Goal: Task Accomplishment & Management: Use online tool/utility

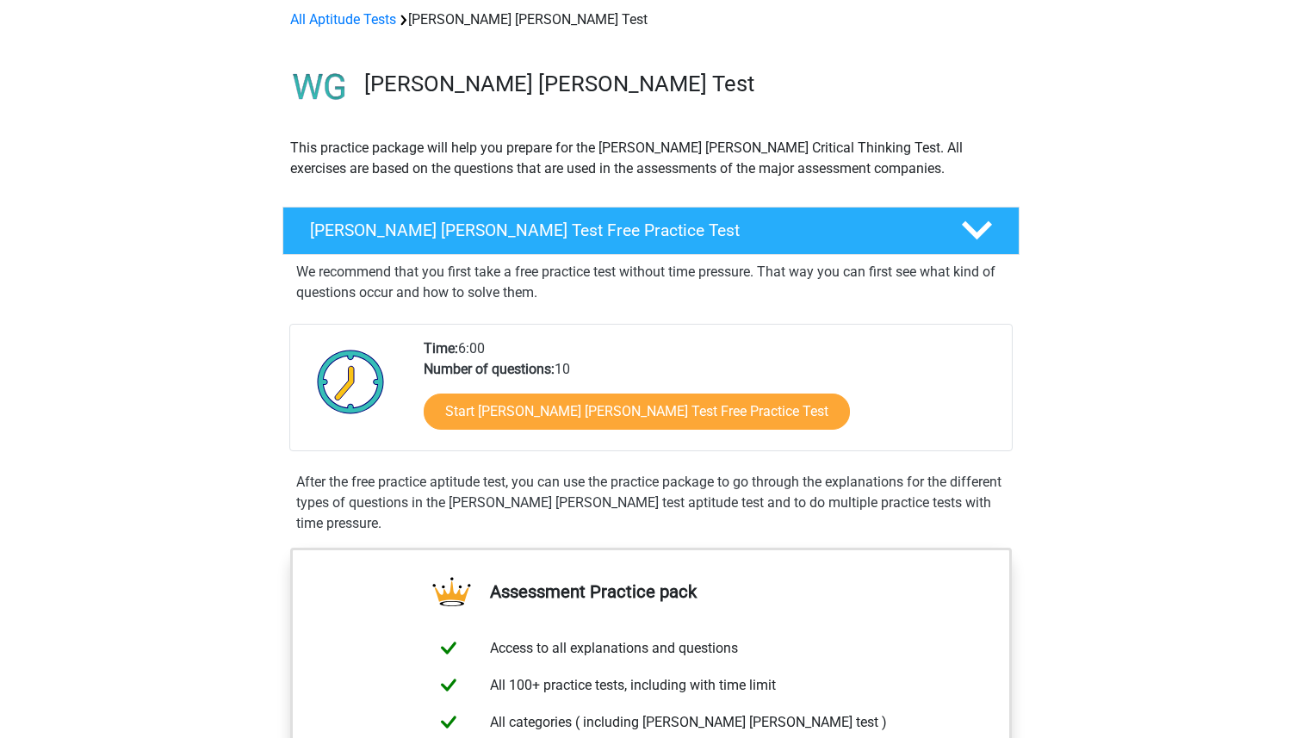
scroll to position [89, 0]
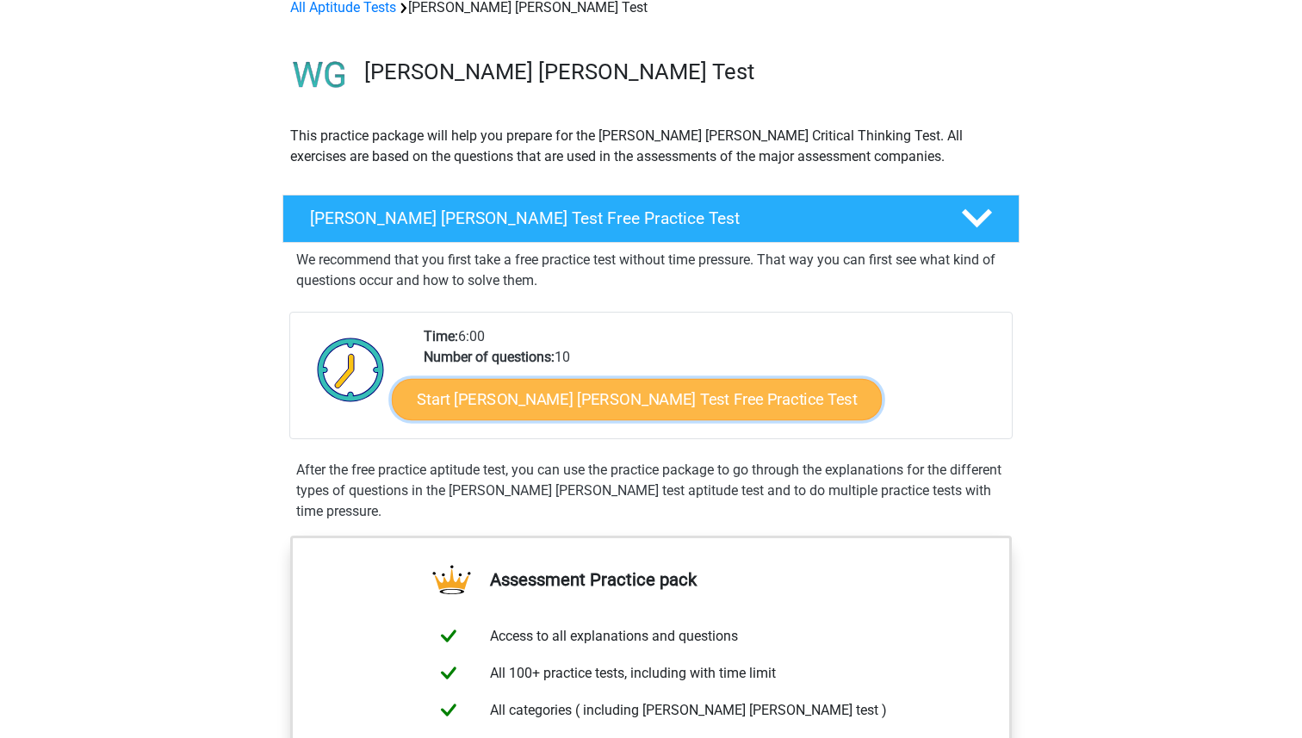
click at [492, 392] on link "Start Watson Glaser Test Free Practice Test" at bounding box center [637, 399] width 490 height 41
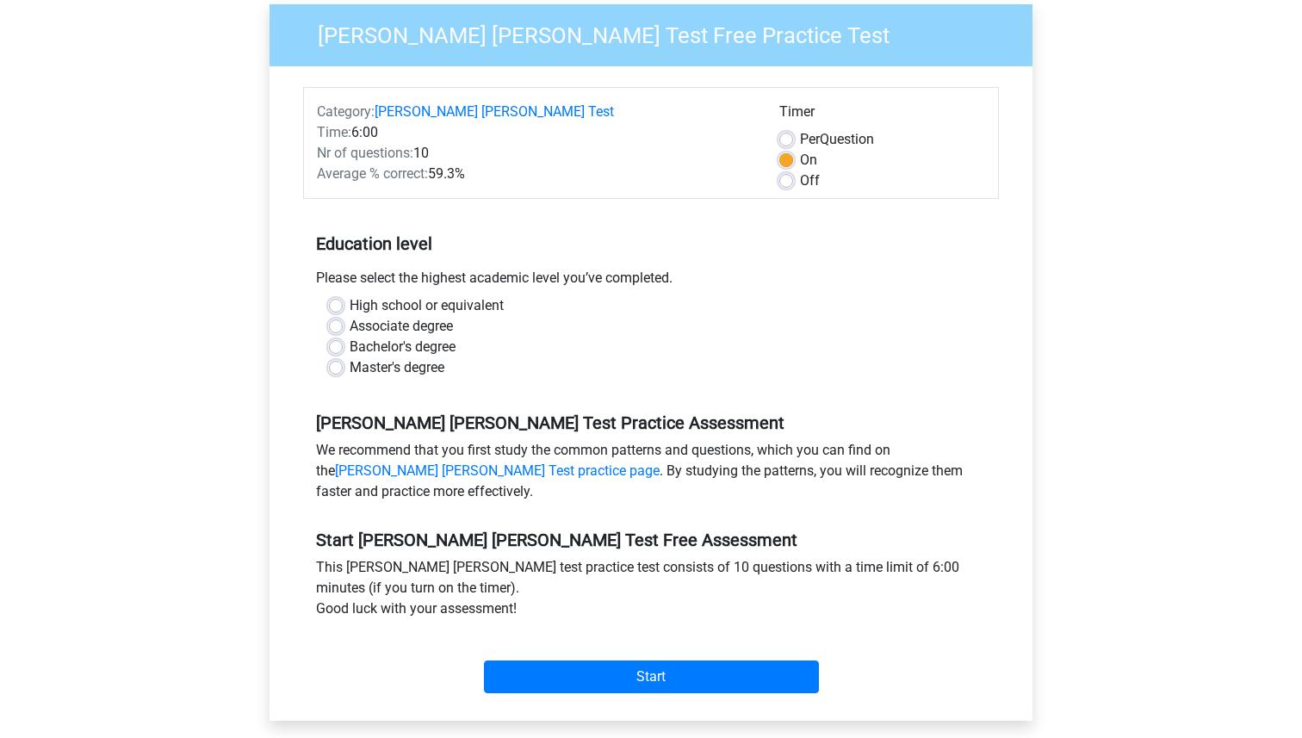
scroll to position [176, 0]
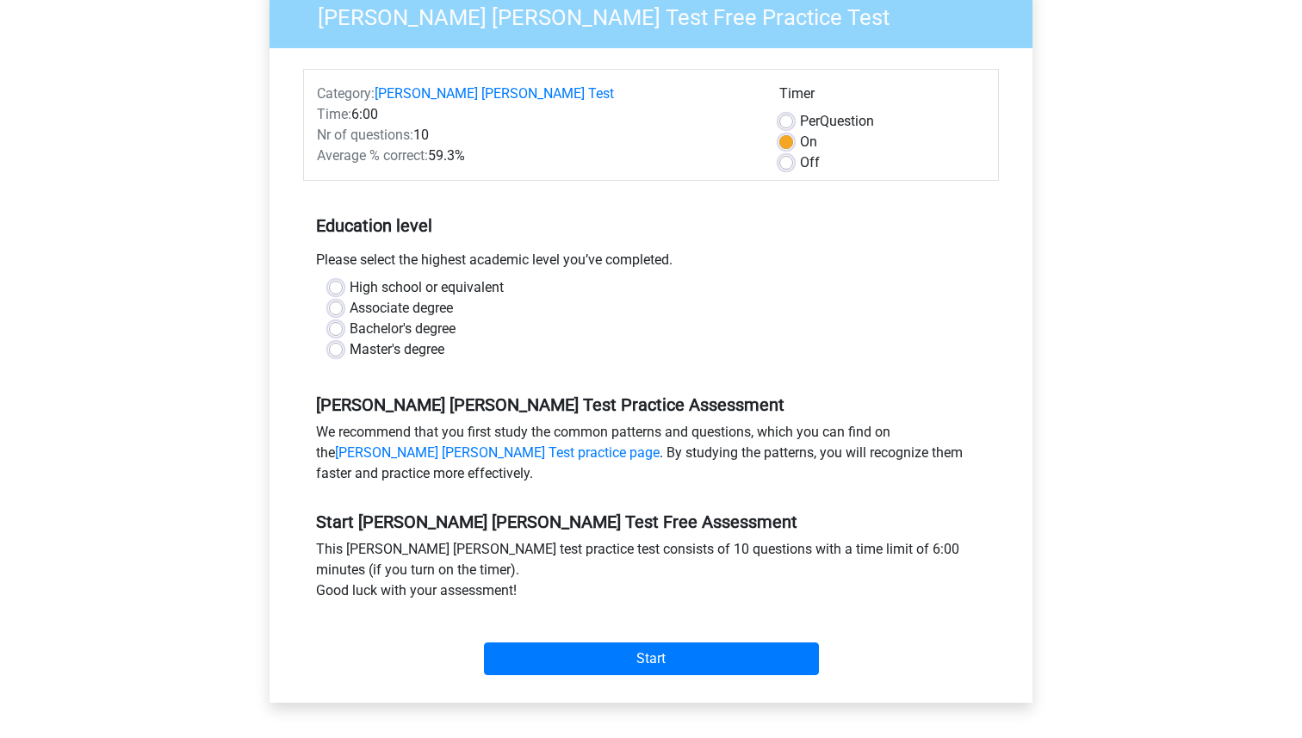
click at [349, 339] on label "Master's degree" at bounding box center [396, 349] width 95 height 21
click at [331, 339] on input "Master's degree" at bounding box center [336, 347] width 14 height 17
radio input "true"
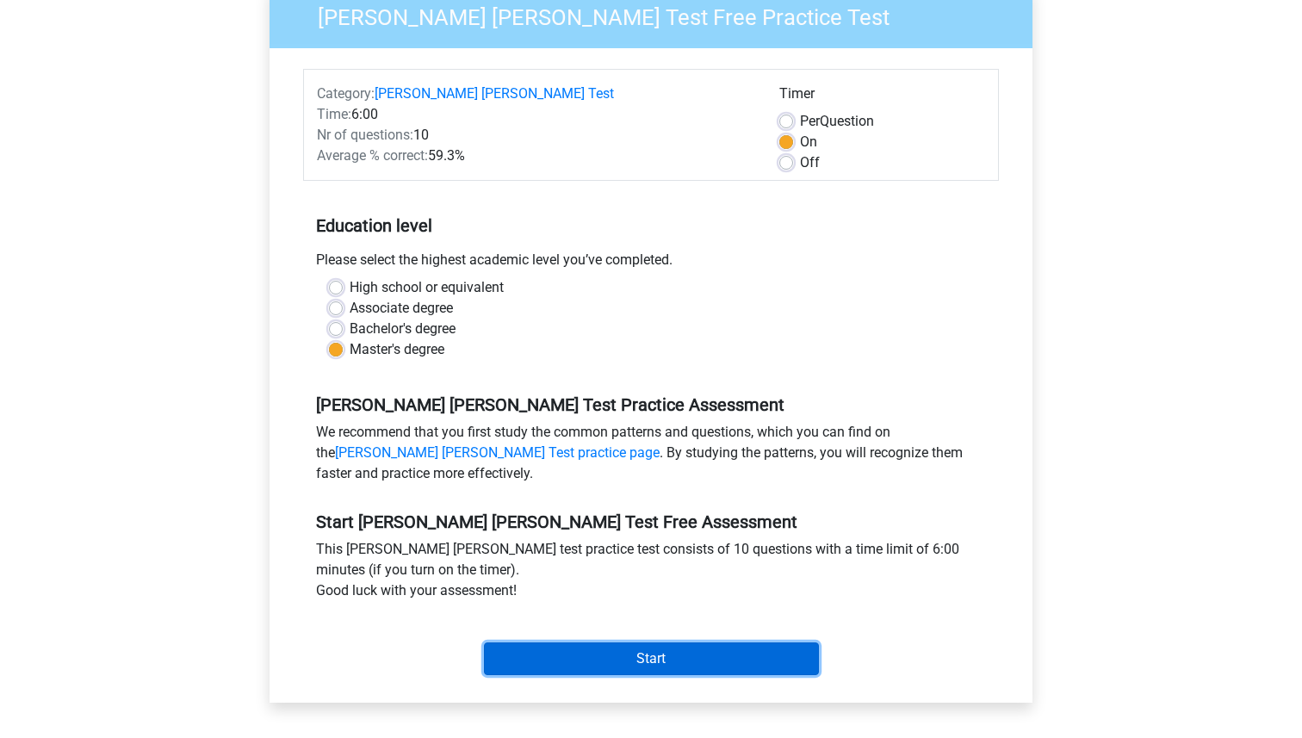
click at [627, 642] on input "Start" at bounding box center [651, 658] width 335 height 33
click at [600, 651] on input "Start" at bounding box center [651, 658] width 335 height 33
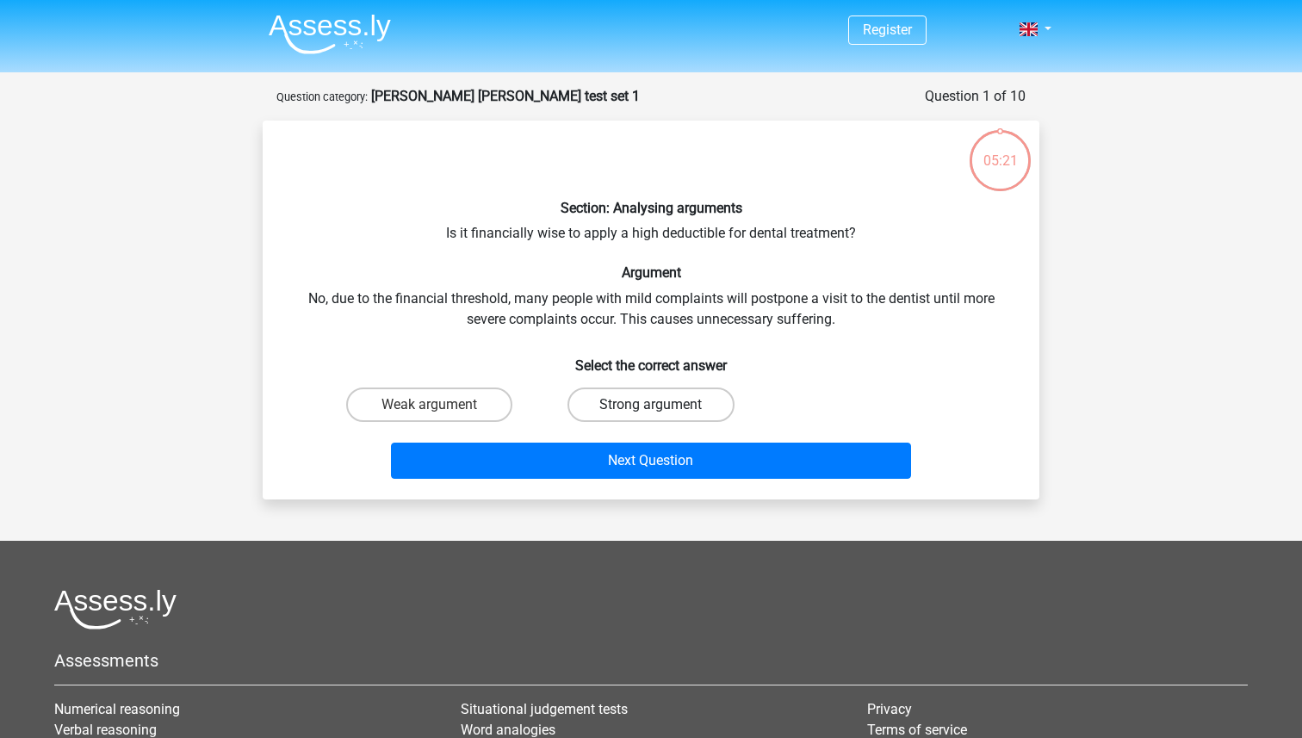
click at [623, 406] on label "Strong argument" at bounding box center [650, 404] width 166 height 34
click at [651, 406] on input "Strong argument" at bounding box center [656, 410] width 11 height 11
radio input "true"
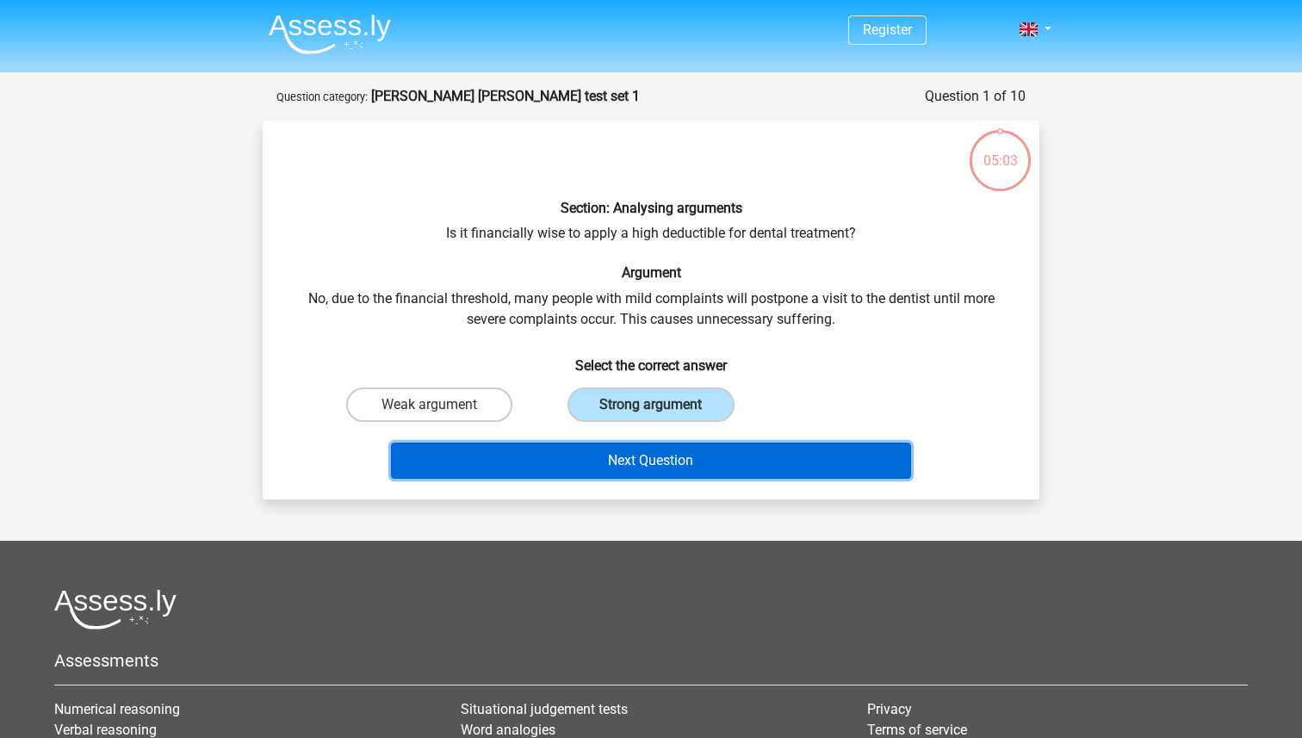
click at [682, 464] on button "Next Question" at bounding box center [651, 460] width 521 height 36
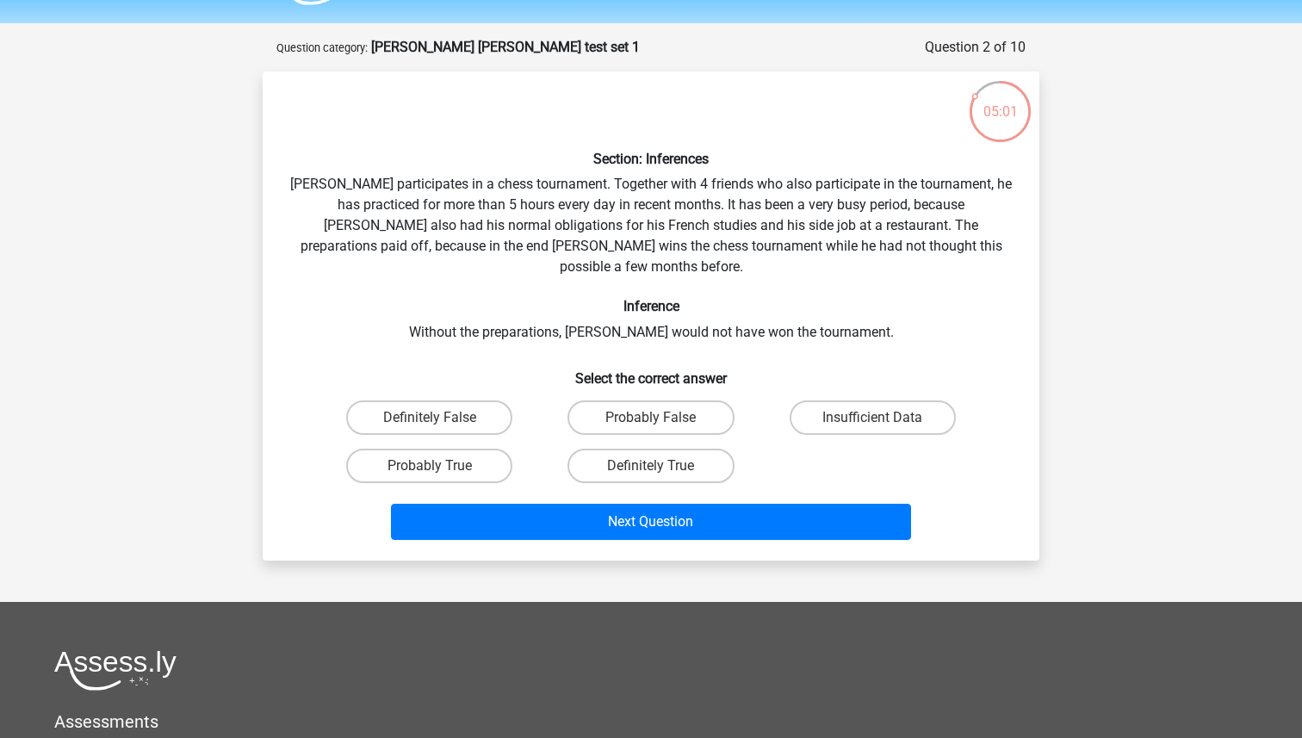
scroll to position [51, 0]
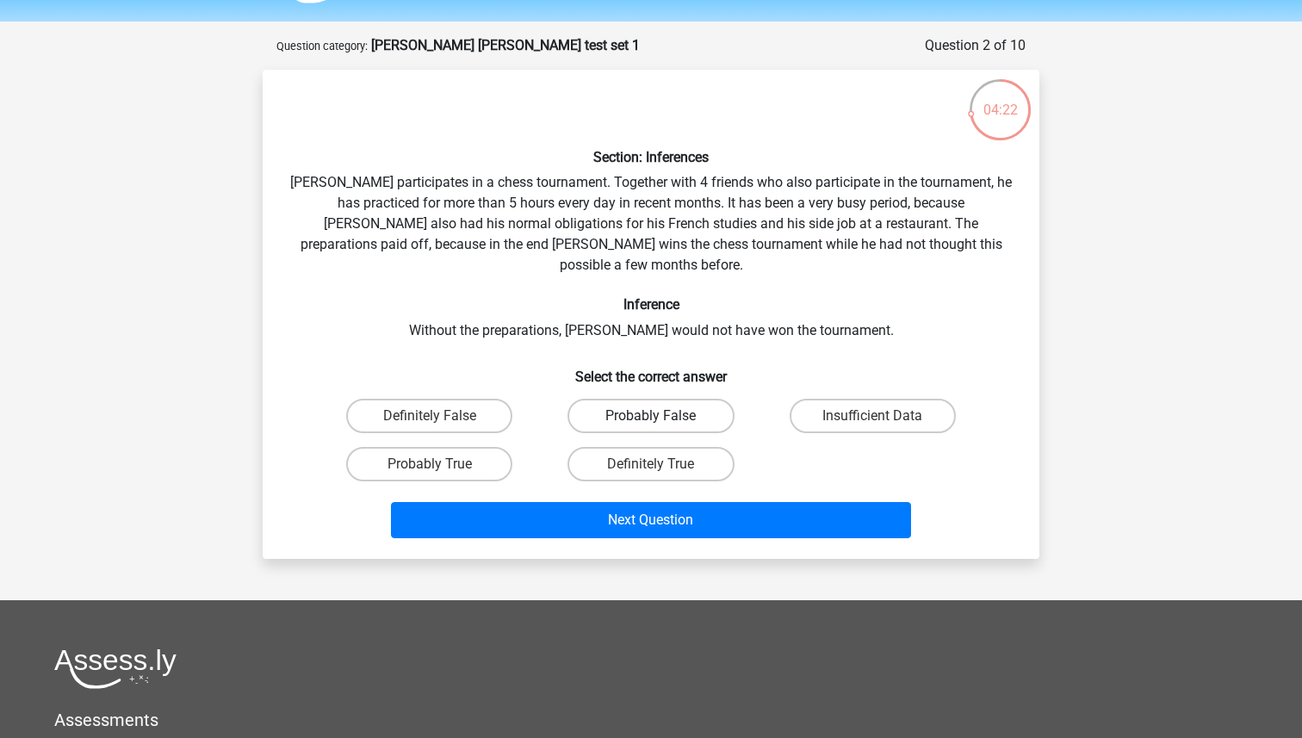
click at [668, 399] on label "Probably False" at bounding box center [650, 416] width 166 height 34
click at [662, 416] on input "Probably False" at bounding box center [656, 421] width 11 height 11
radio input "true"
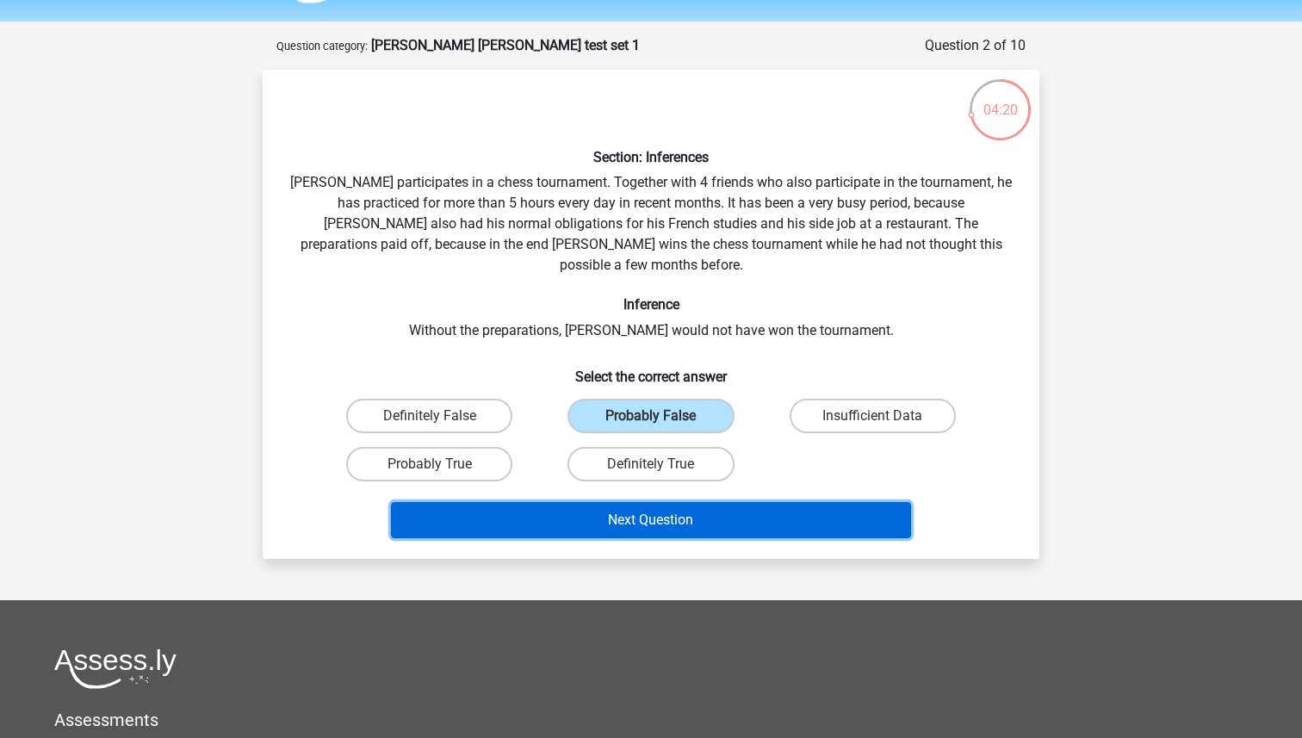
click at [701, 502] on button "Next Question" at bounding box center [651, 520] width 521 height 36
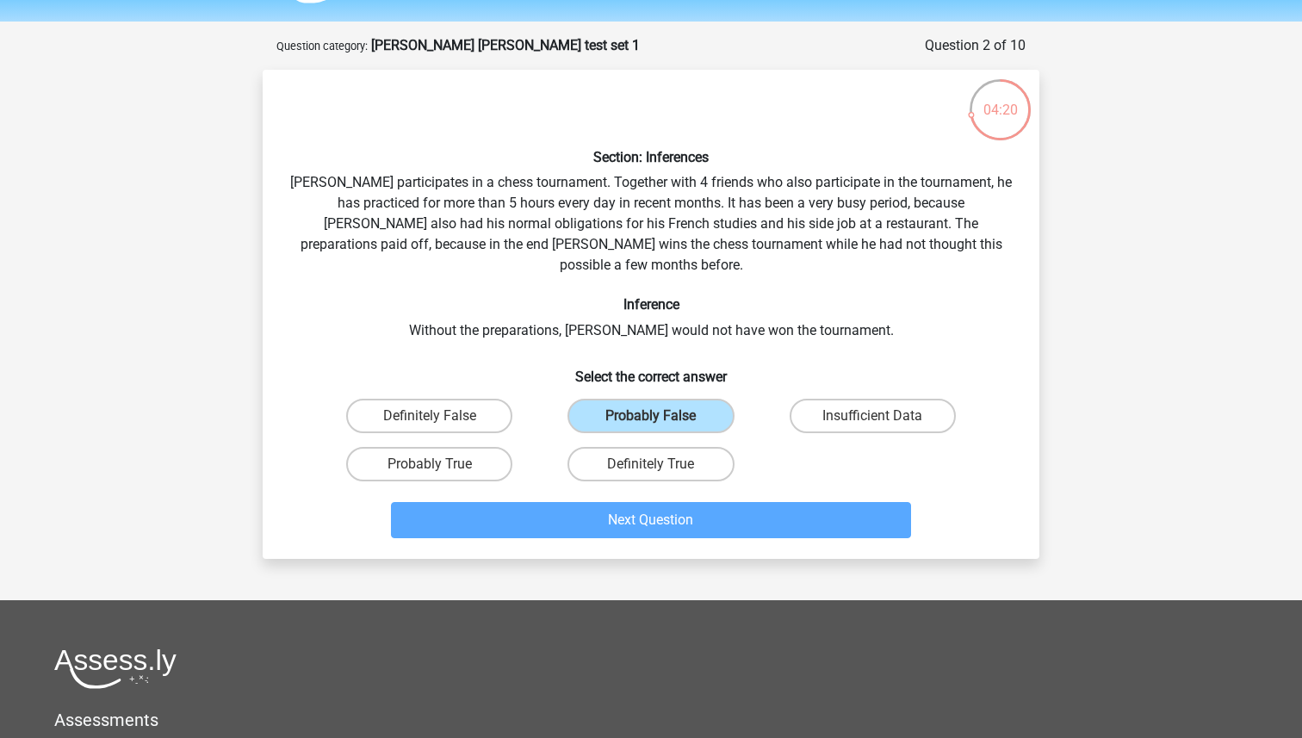
scroll to position [86, 0]
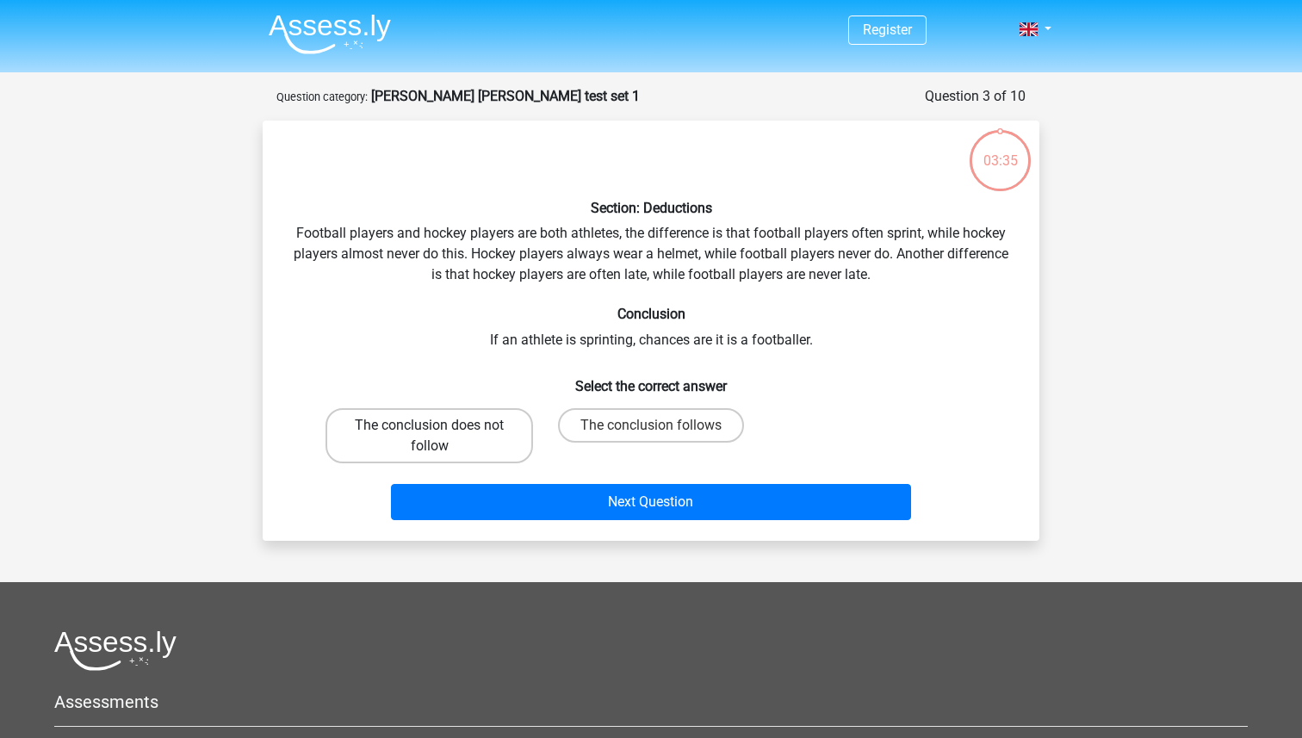
click at [405, 428] on label "The conclusion does not follow" at bounding box center [428, 435] width 207 height 55
click at [430, 428] on input "The conclusion does not follow" at bounding box center [435, 430] width 11 height 11
radio input "true"
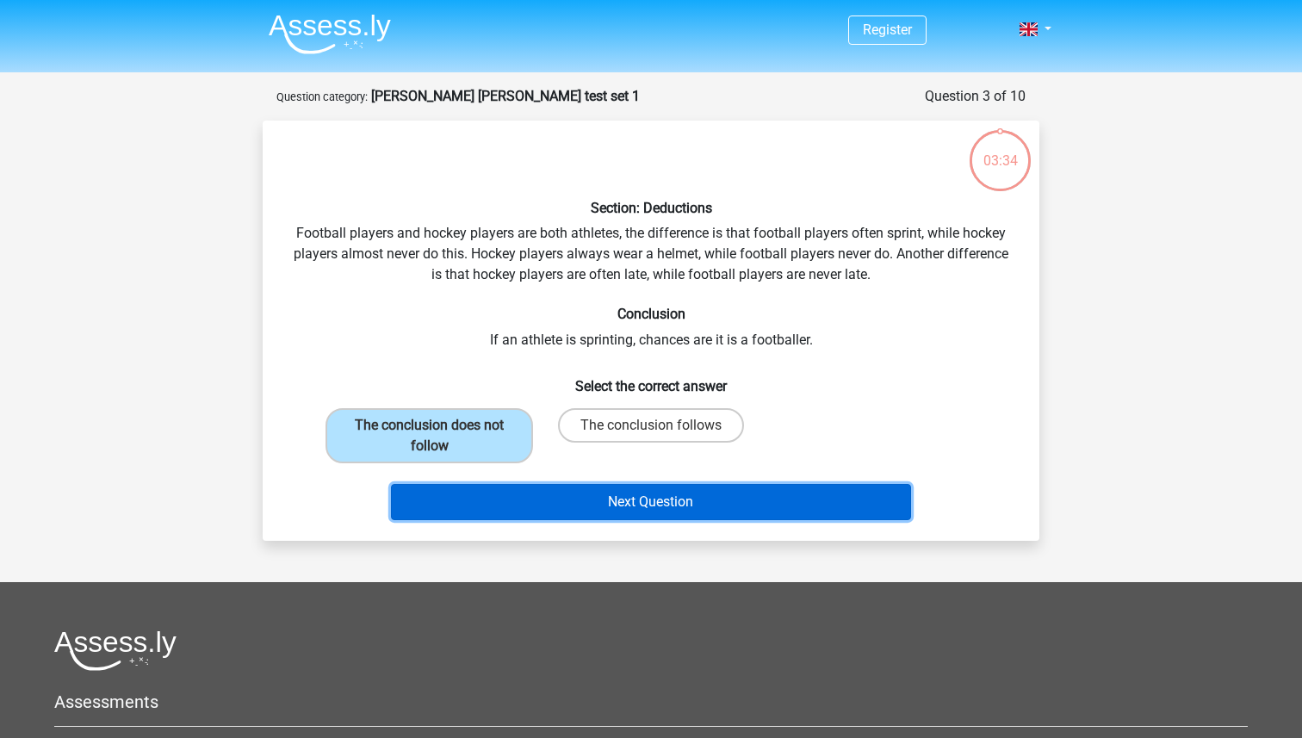
click at [624, 517] on button "Next Question" at bounding box center [651, 502] width 521 height 36
